Goal: Information Seeking & Learning: Learn about a topic

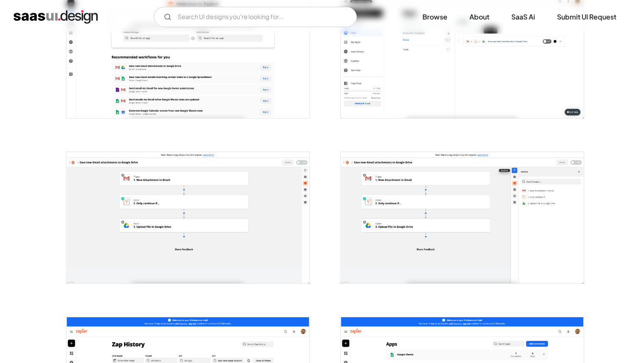
scroll to position [375, 0]
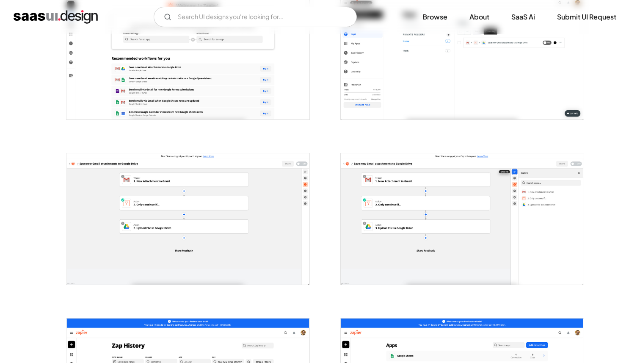
click at [370, 180] on img "open lightbox" at bounding box center [462, 218] width 243 height 131
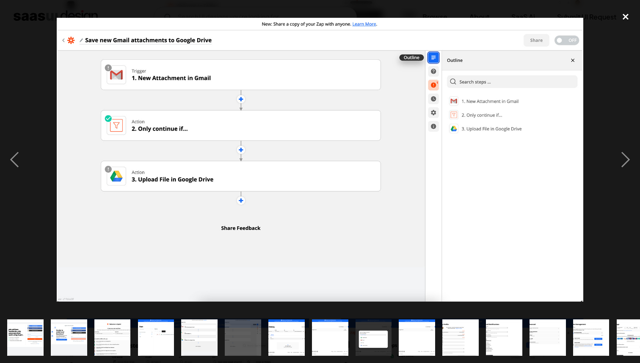
click at [623, 14] on div "close lightbox" at bounding box center [625, 16] width 29 height 19
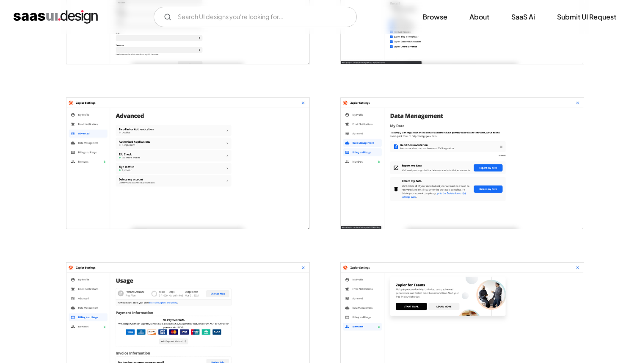
scroll to position [1099, 0]
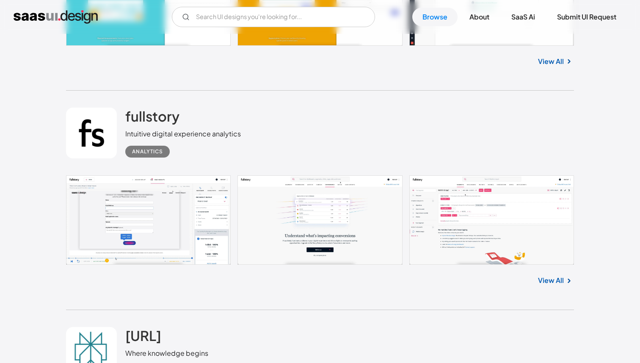
scroll to position [1295, 0]
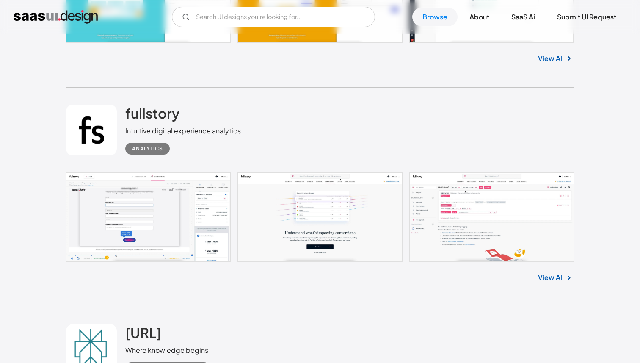
click at [172, 234] on link at bounding box center [320, 216] width 508 height 89
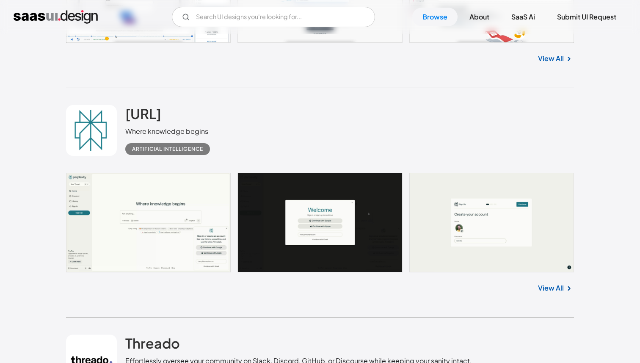
scroll to position [1516, 0]
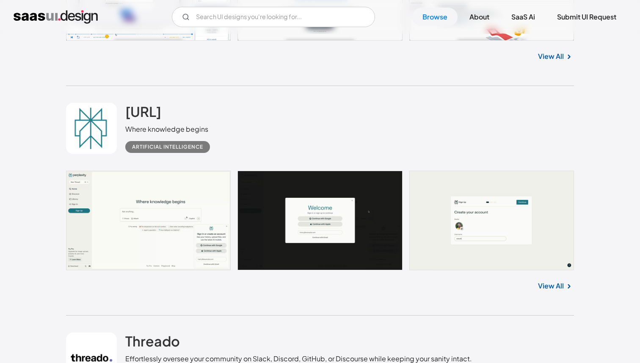
click at [171, 216] on link at bounding box center [320, 220] width 508 height 99
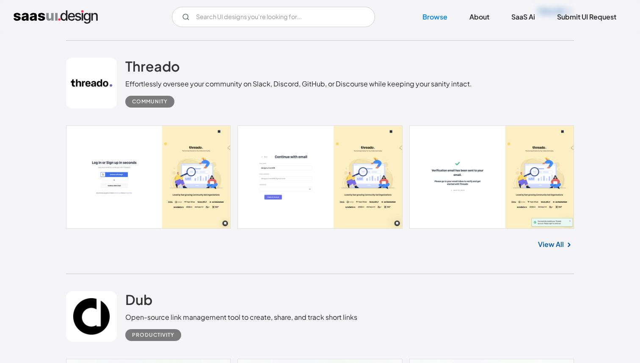
scroll to position [1840, 0]
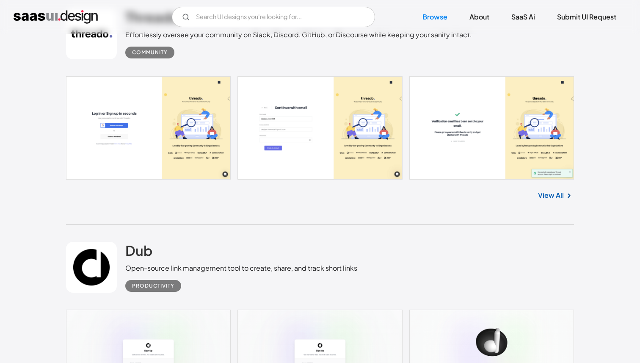
click at [162, 163] on link at bounding box center [320, 127] width 508 height 103
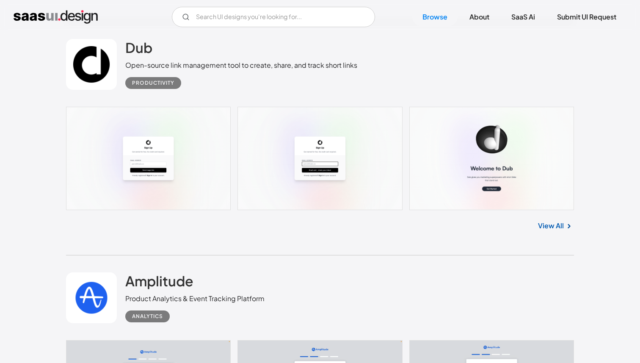
scroll to position [2043, 0]
click at [151, 166] on link at bounding box center [320, 157] width 508 height 103
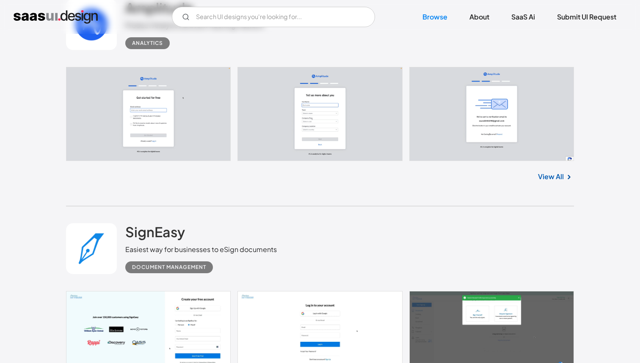
scroll to position [2315, 0]
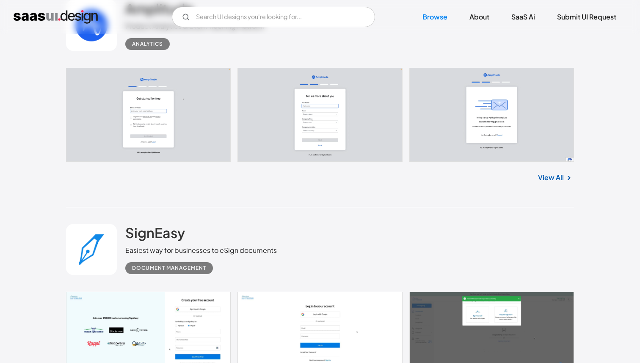
click at [148, 127] on link at bounding box center [320, 115] width 508 height 94
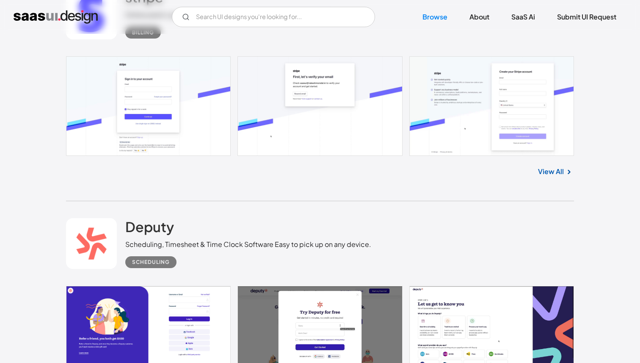
scroll to position [3476, 0]
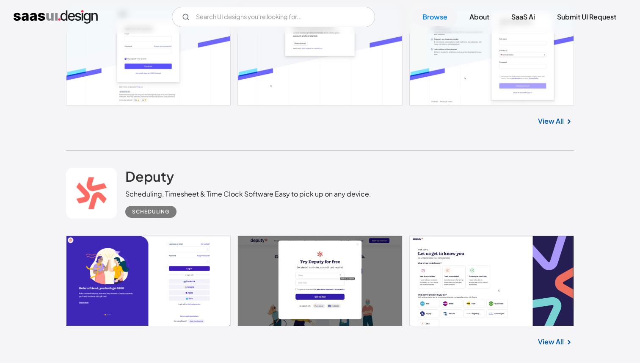
click at [193, 64] on link at bounding box center [320, 55] width 508 height 99
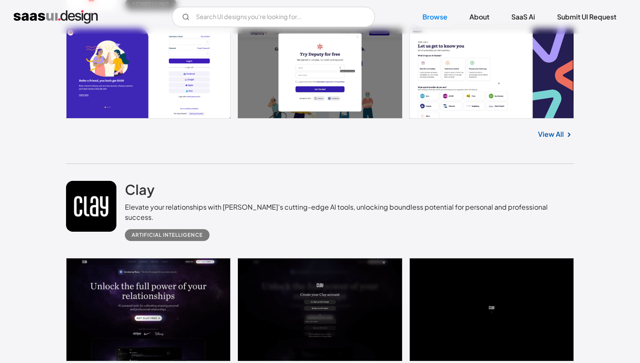
scroll to position [3676, 0]
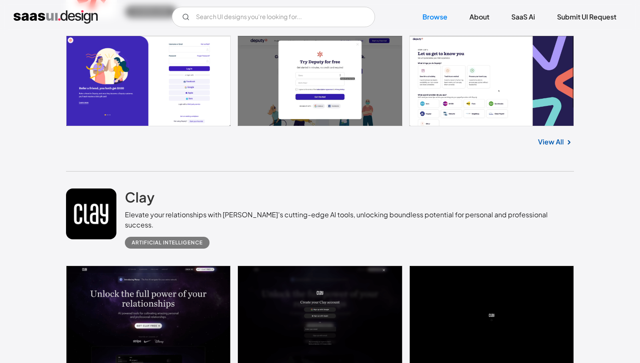
click at [351, 104] on link at bounding box center [320, 81] width 508 height 91
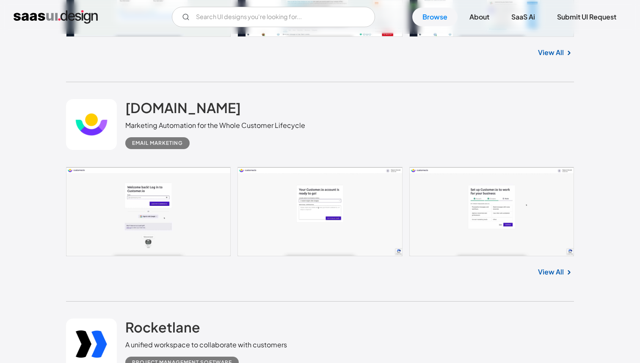
scroll to position [4228, 0]
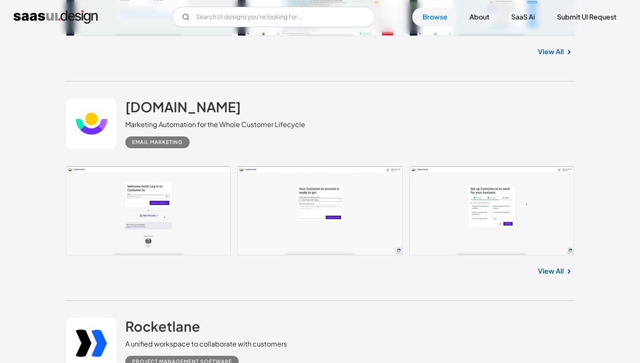
click at [179, 226] on link at bounding box center [320, 210] width 508 height 89
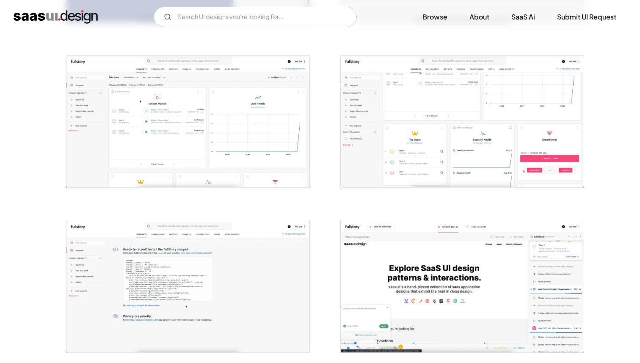
scroll to position [1182, 0]
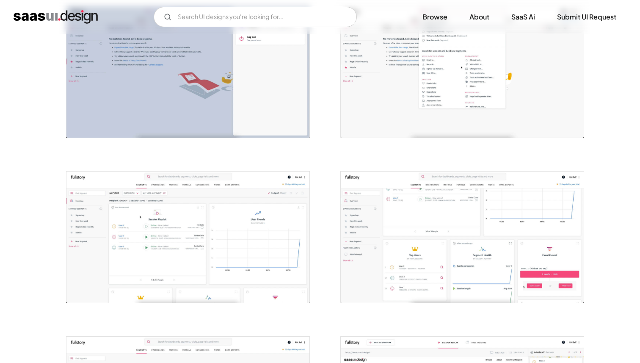
click at [221, 238] on img "open lightbox" at bounding box center [187, 236] width 243 height 131
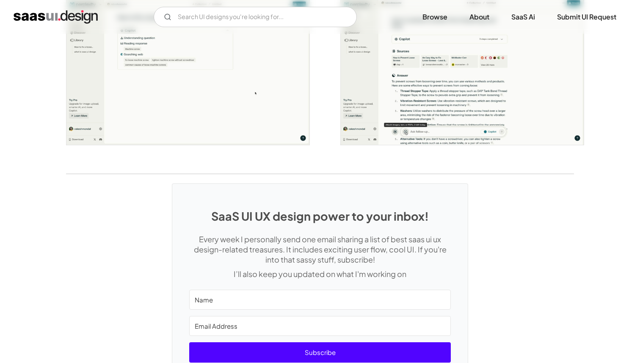
scroll to position [1647, 0]
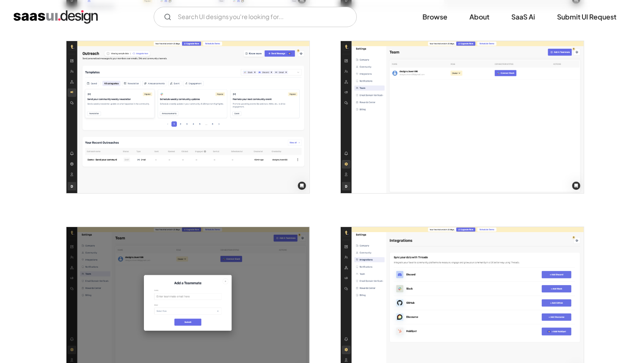
scroll to position [1817, 0]
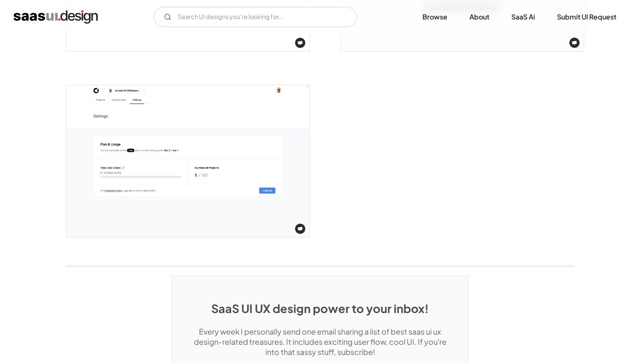
scroll to position [1789, 0]
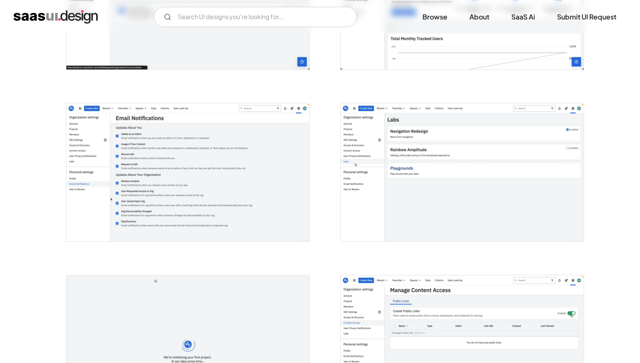
scroll to position [1129, 0]
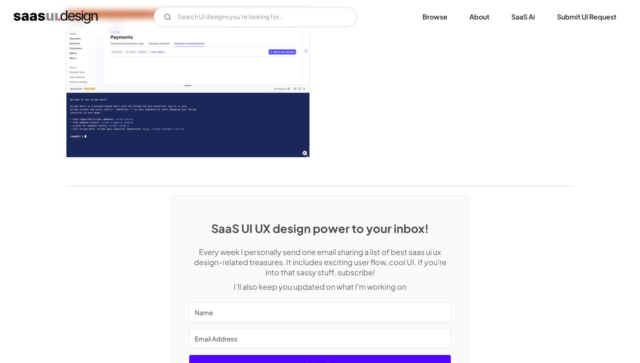
scroll to position [2442, 0]
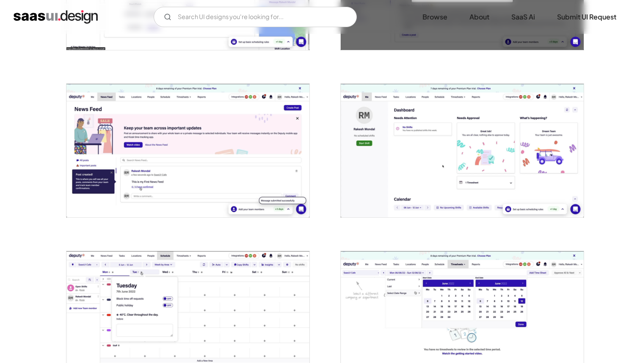
scroll to position [954, 0]
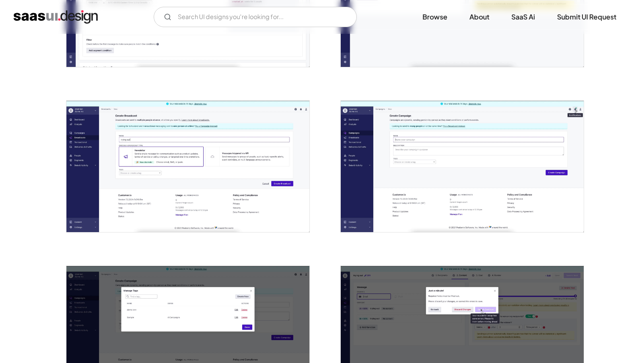
scroll to position [1081, 0]
